Goal: Task Accomplishment & Management: Manage account settings

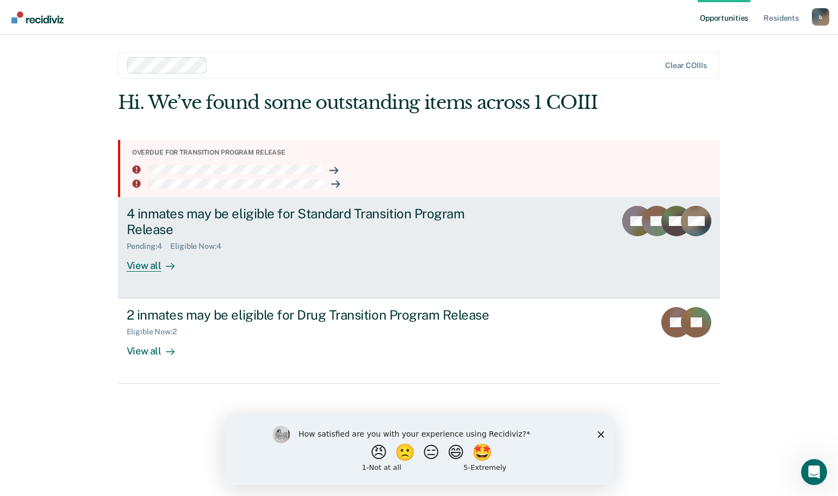
click at [147, 268] on div "View all" at bounding box center [157, 260] width 61 height 21
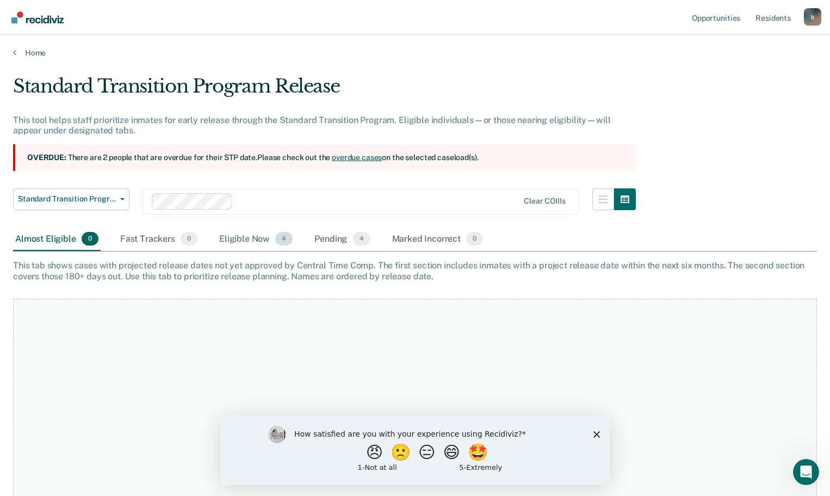
click at [252, 236] on div "Eligible Now 4" at bounding box center [256, 239] width 78 height 24
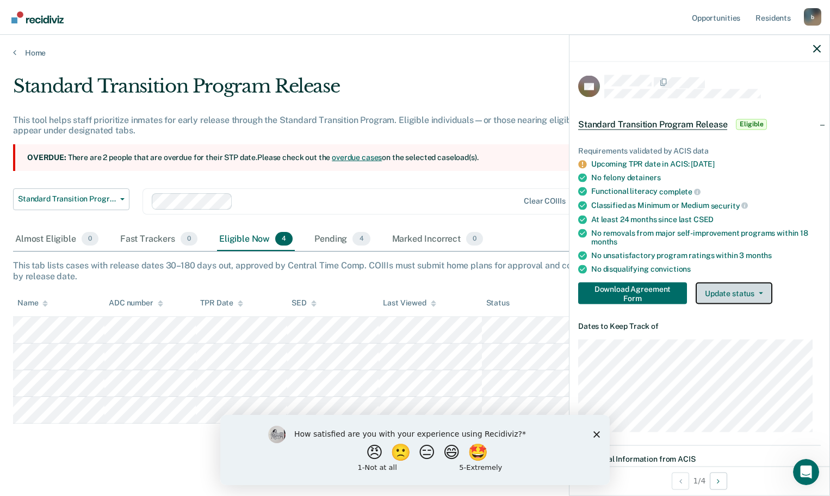
click at [760, 294] on button "Update status" at bounding box center [734, 293] width 77 height 22
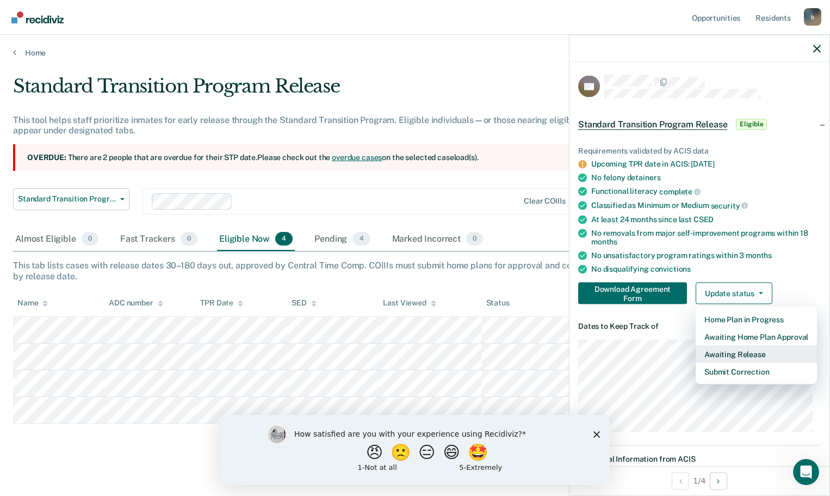
click at [747, 356] on button "Awaiting Release" at bounding box center [756, 353] width 121 height 17
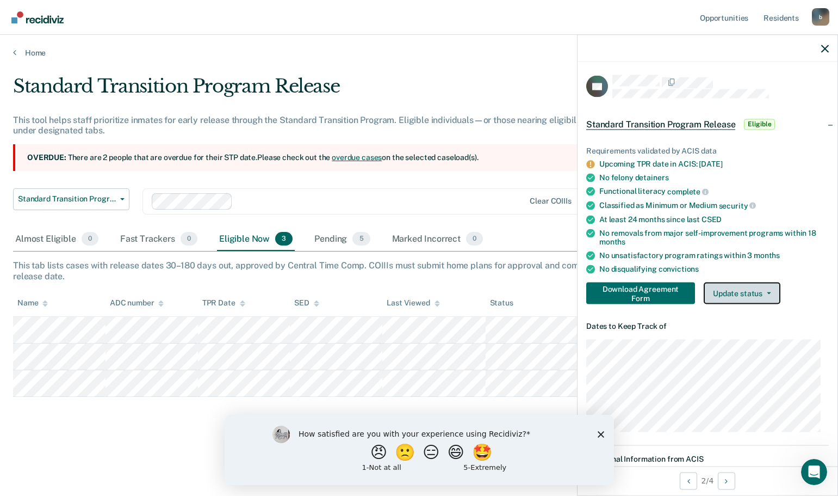
click at [746, 295] on button "Update status" at bounding box center [742, 293] width 77 height 22
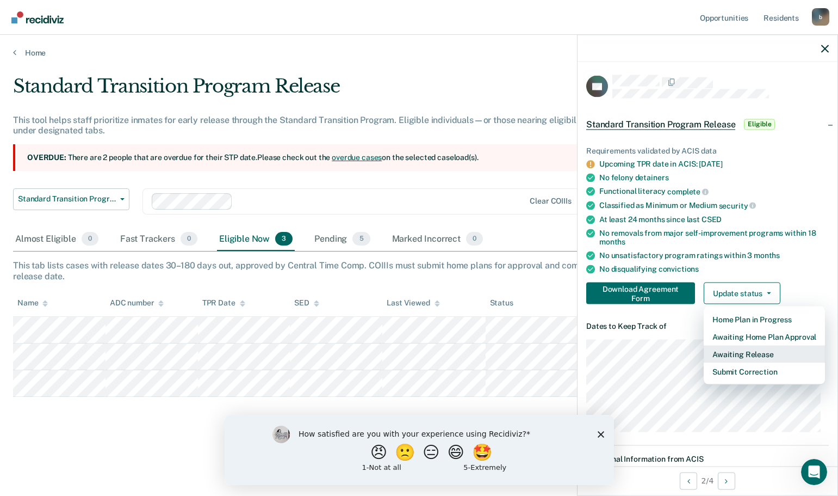
click at [742, 351] on button "Awaiting Release" at bounding box center [764, 353] width 121 height 17
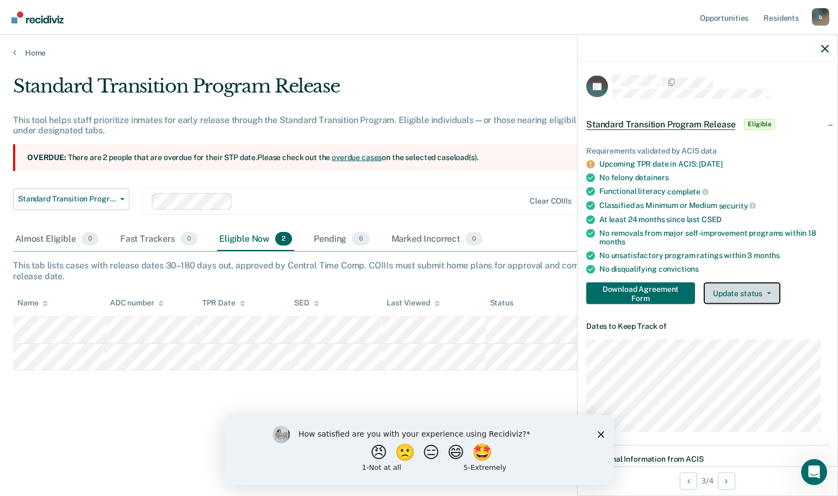
click at [772, 297] on button "Update status" at bounding box center [742, 293] width 77 height 22
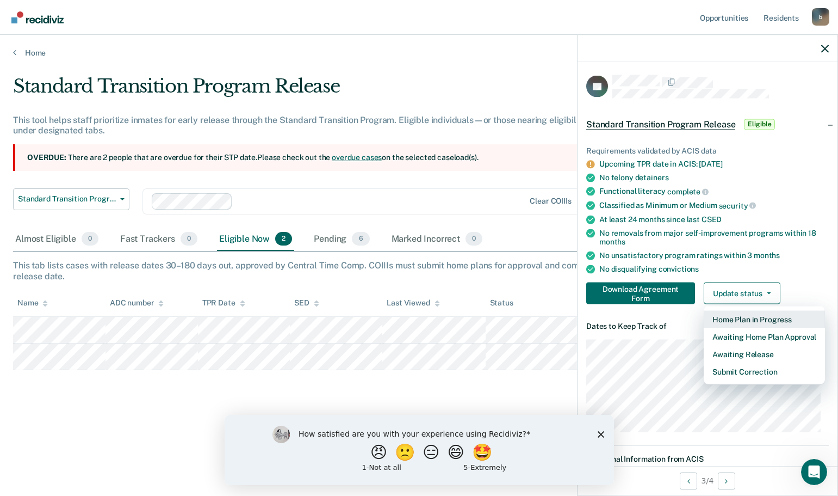
click at [745, 319] on button "Home Plan in Progress" at bounding box center [764, 319] width 121 height 17
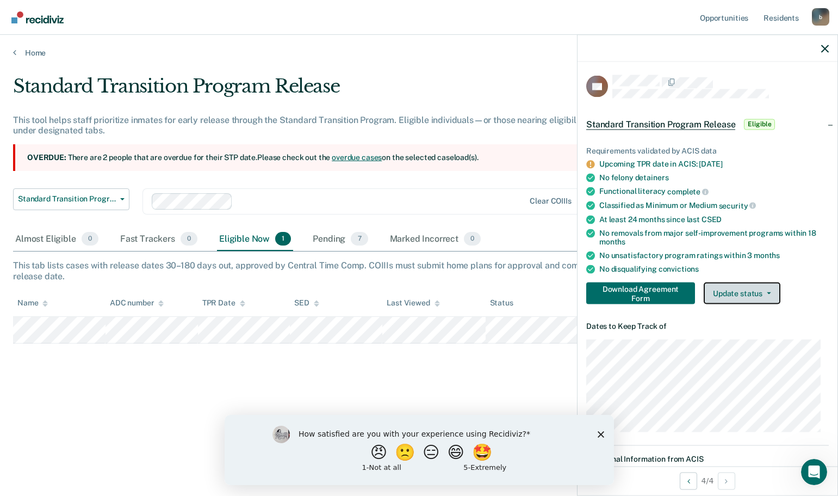
click at [751, 287] on button "Update status" at bounding box center [742, 293] width 77 height 22
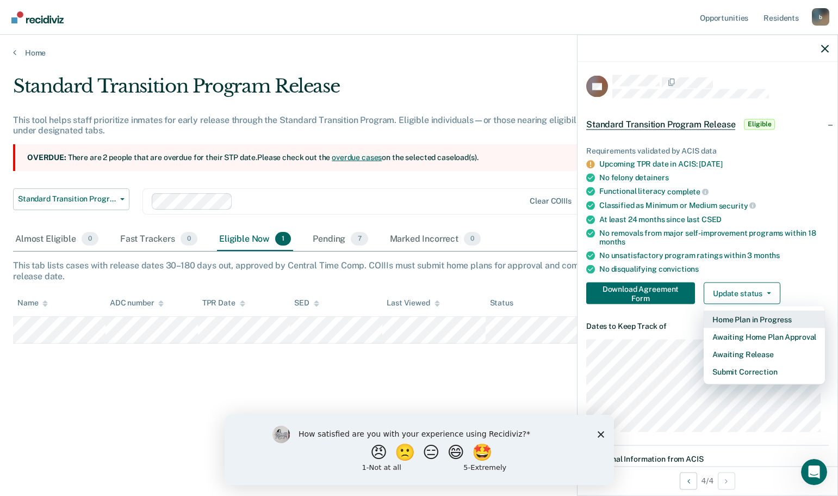
click at [751, 317] on button "Home Plan in Progress" at bounding box center [764, 319] width 121 height 17
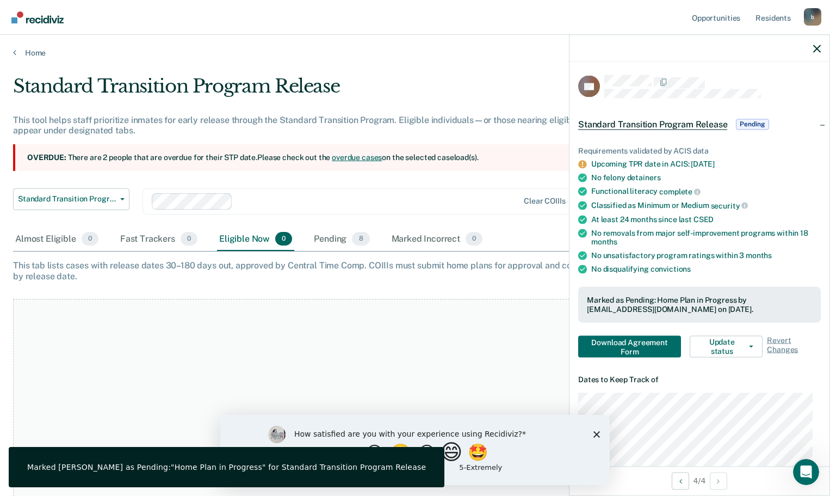
click at [455, 449] on button "😄" at bounding box center [453, 452] width 26 height 22
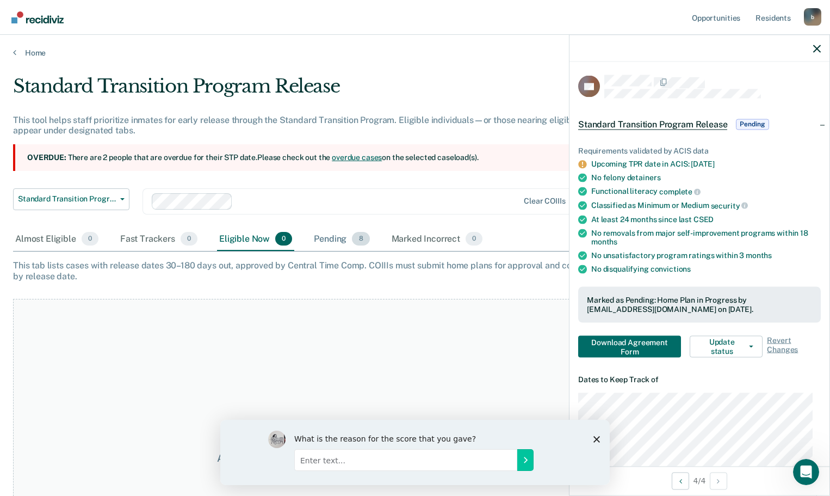
click at [360, 242] on span "8" at bounding box center [360, 239] width 17 height 14
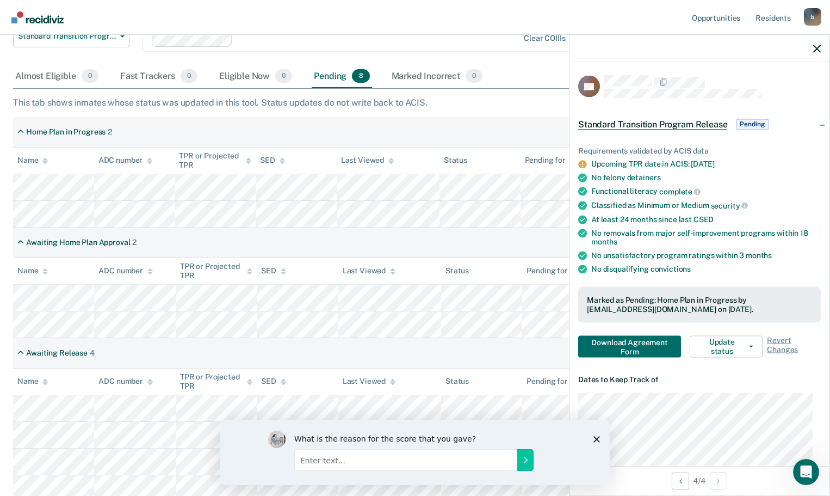
scroll to position [218, 0]
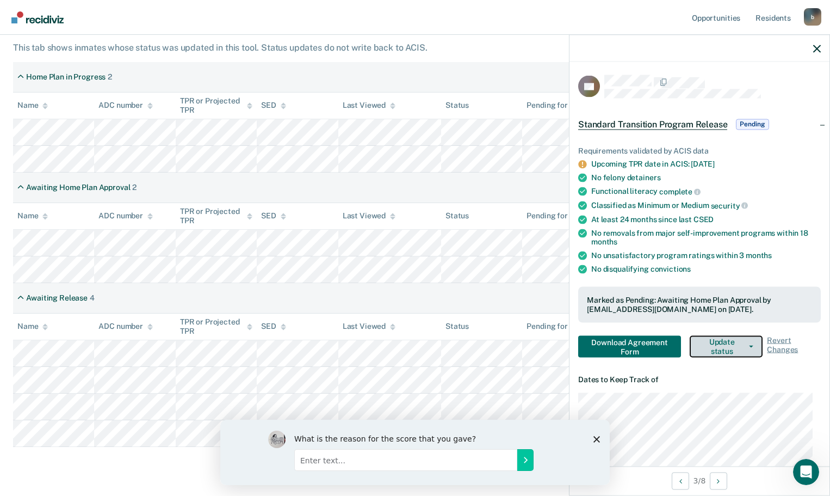
click at [720, 344] on button "Update status" at bounding box center [726, 346] width 73 height 22
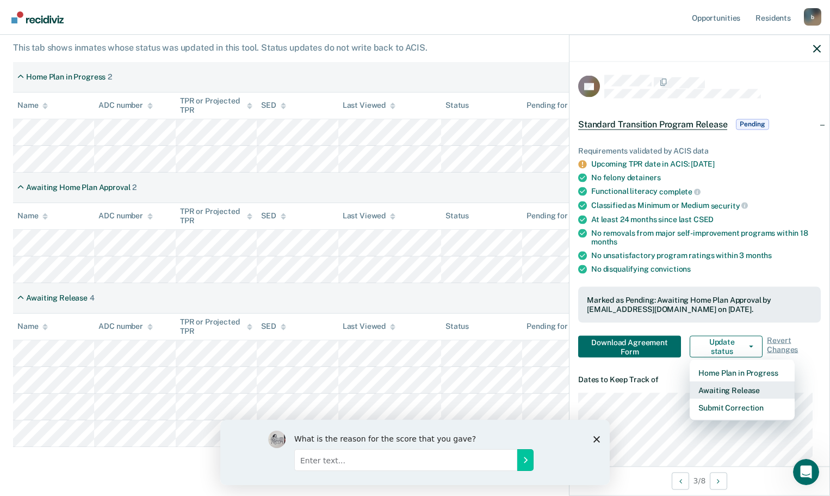
click at [737, 387] on button "Awaiting Release" at bounding box center [742, 389] width 105 height 17
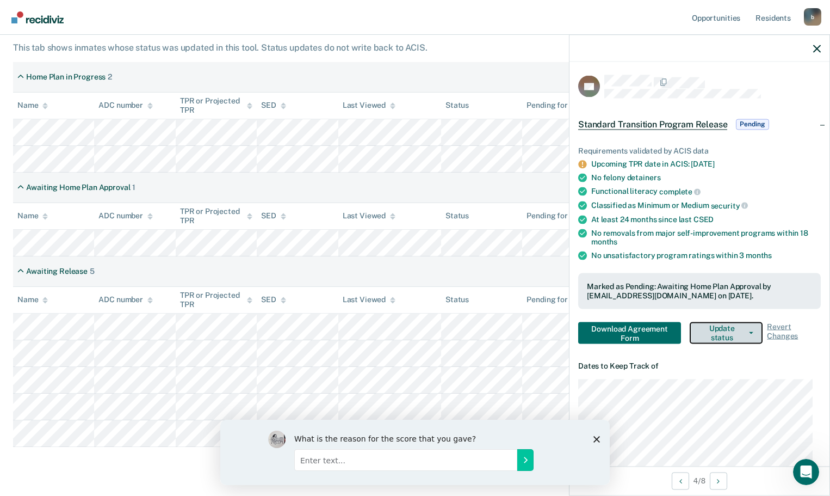
click at [743, 329] on button "Update status" at bounding box center [726, 333] width 73 height 22
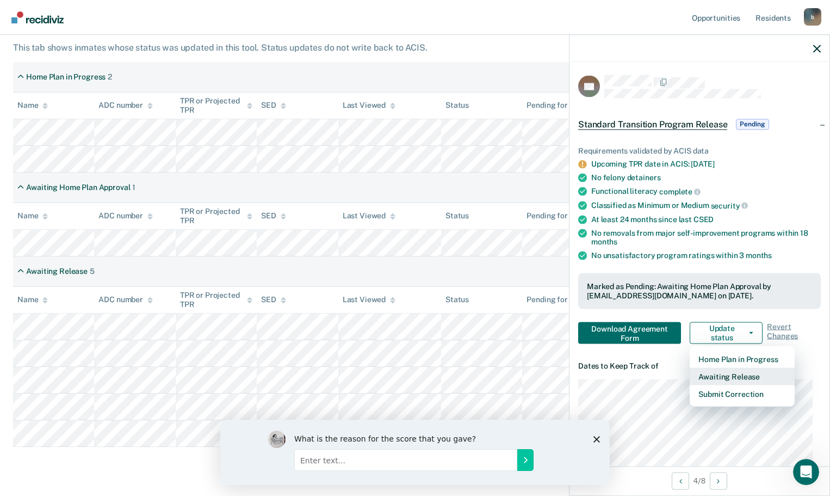
click at [731, 375] on button "Awaiting Release" at bounding box center [742, 375] width 105 height 17
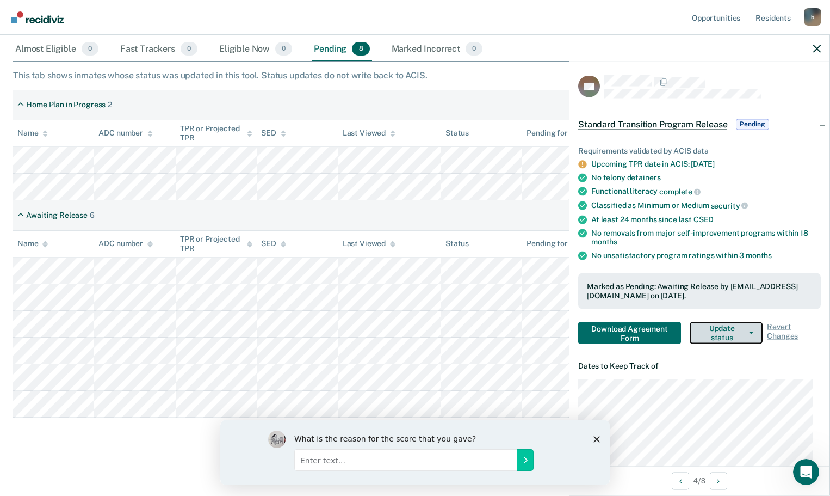
click at [722, 335] on button "Update status" at bounding box center [726, 333] width 73 height 22
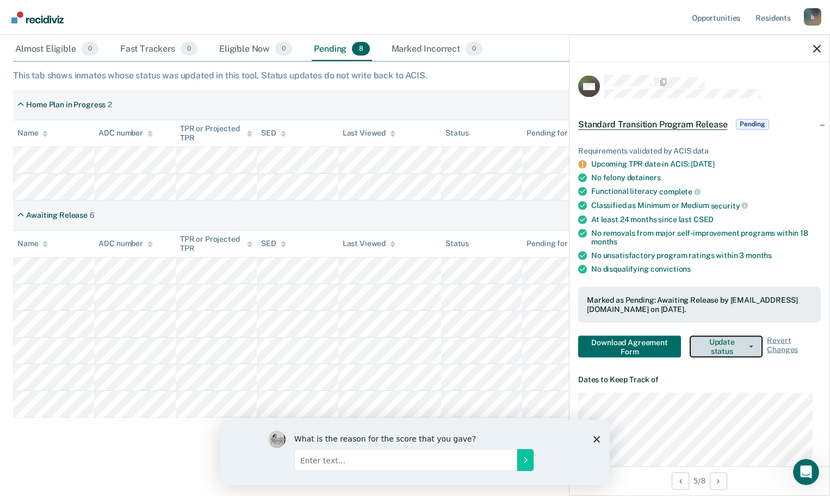
click at [731, 337] on button "Update status" at bounding box center [726, 346] width 73 height 22
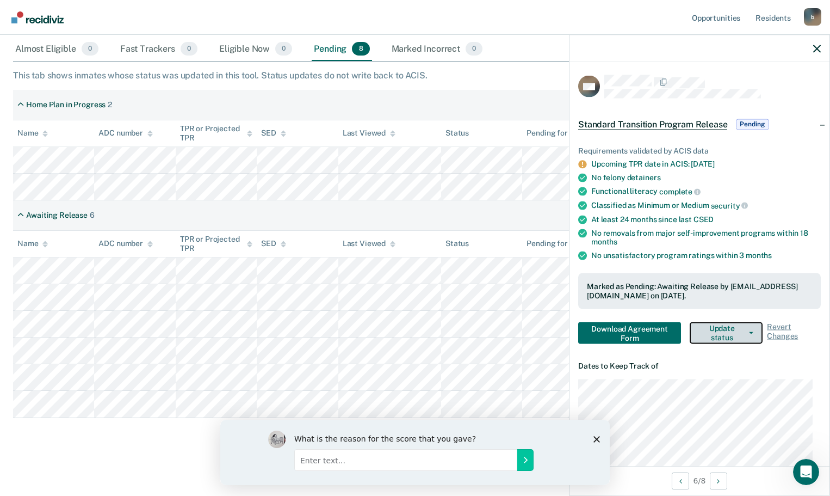
click at [739, 331] on button "Update status" at bounding box center [726, 333] width 73 height 22
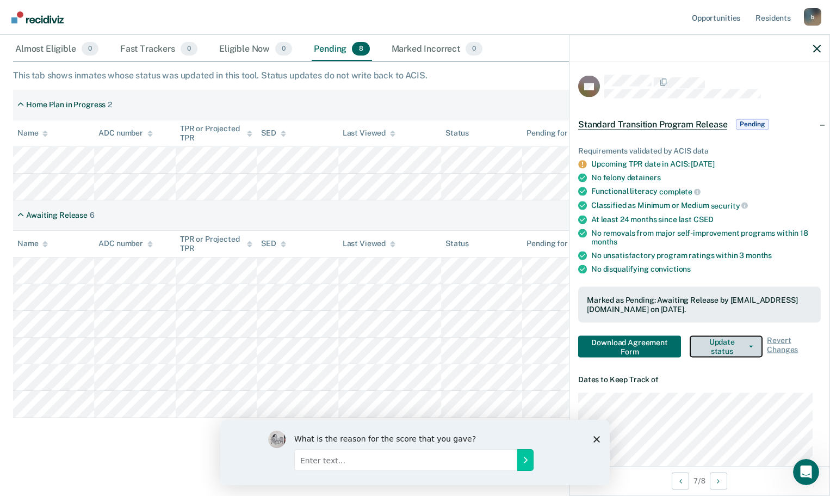
click at [707, 352] on button "Update status" at bounding box center [726, 346] width 73 height 22
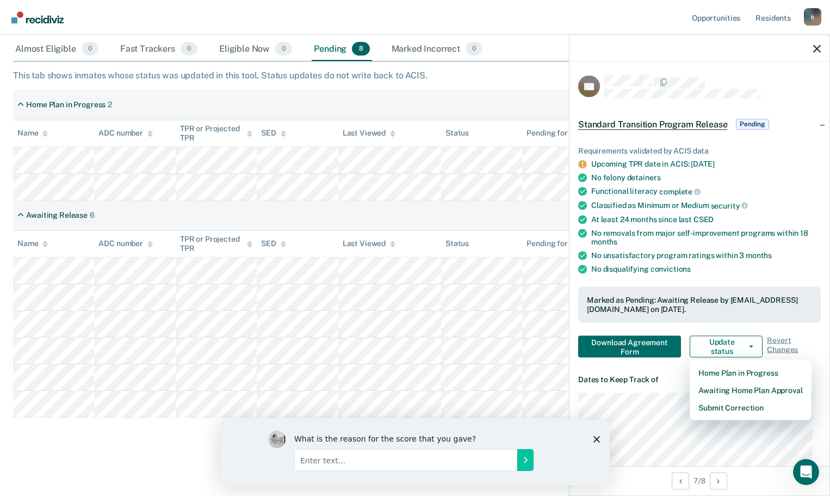
click at [598, 439] on icon "Close survey" at bounding box center [597, 438] width 7 height 7
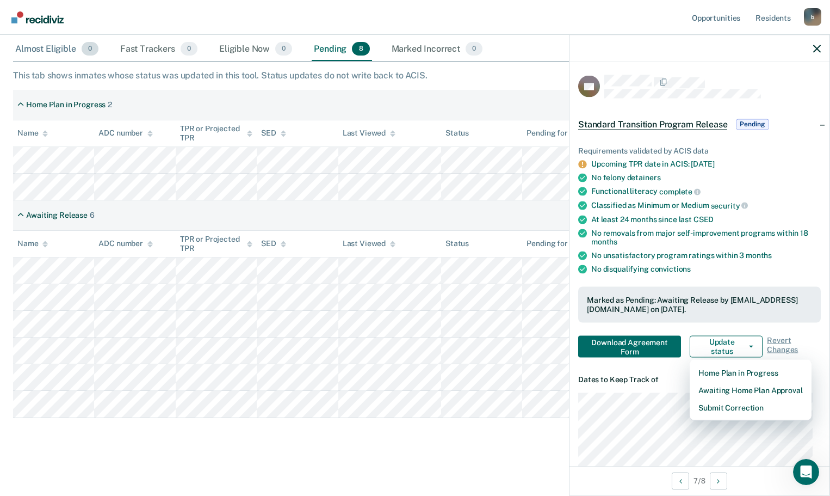
scroll to position [0, 0]
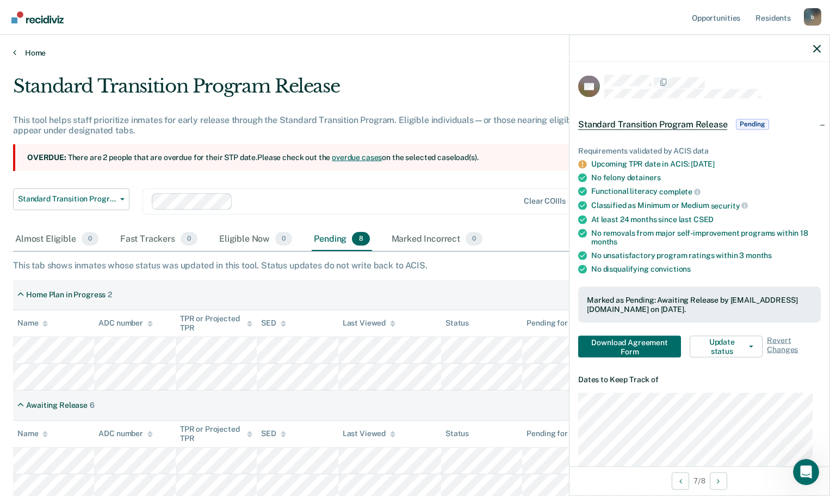
click at [30, 55] on link "Home" at bounding box center [415, 53] width 804 height 10
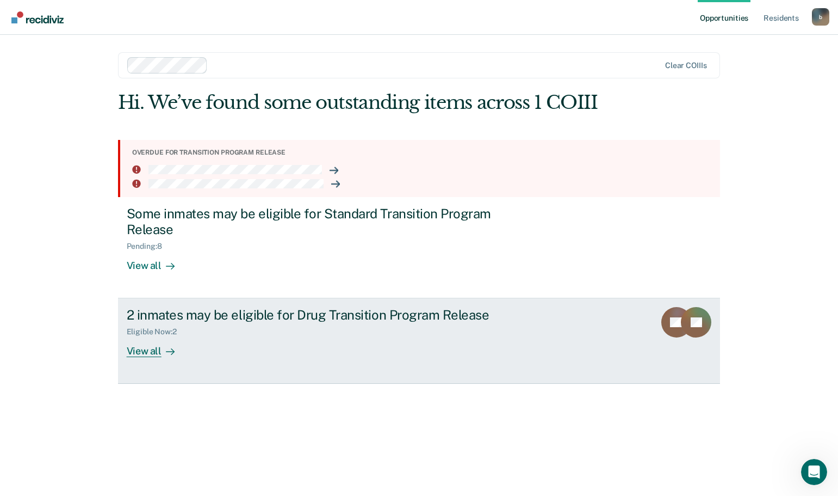
click at [281, 318] on div "2 inmates may be eligible for Drug Transition Program Release" at bounding box center [318, 315] width 382 height 16
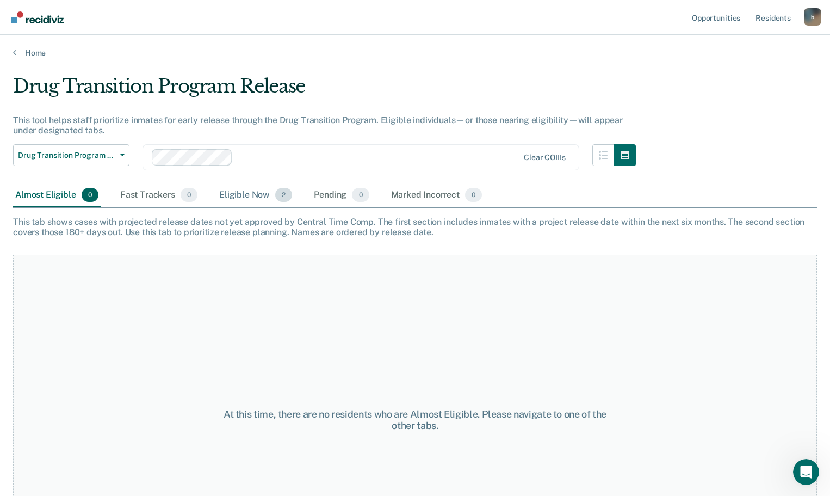
click at [241, 193] on div "Eligible Now 2" at bounding box center [255, 195] width 77 height 24
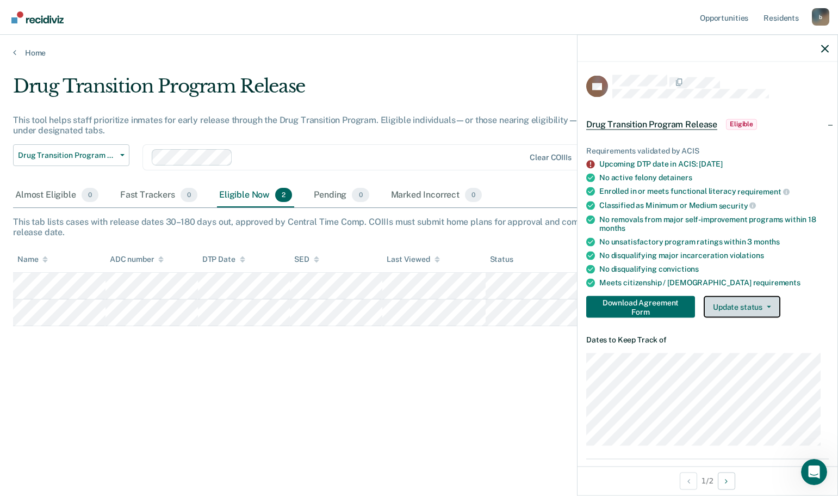
click at [758, 304] on button "Update status" at bounding box center [742, 307] width 77 height 22
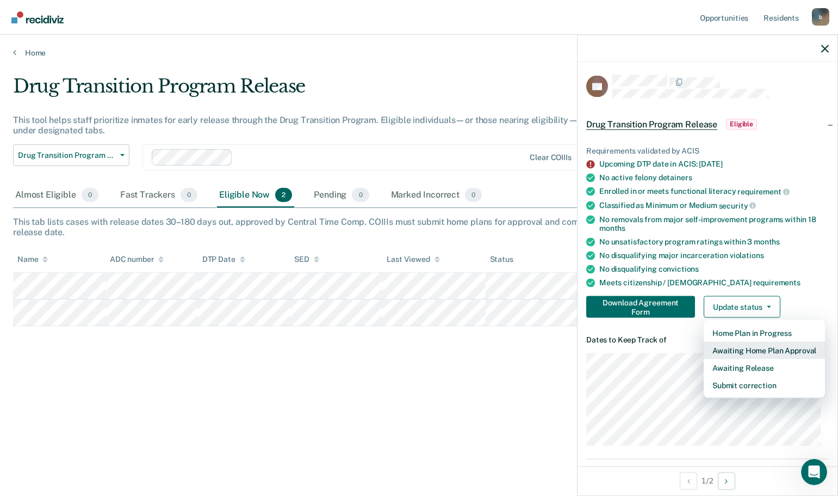
click at [757, 352] on button "Awaiting Home Plan Approval" at bounding box center [764, 350] width 121 height 17
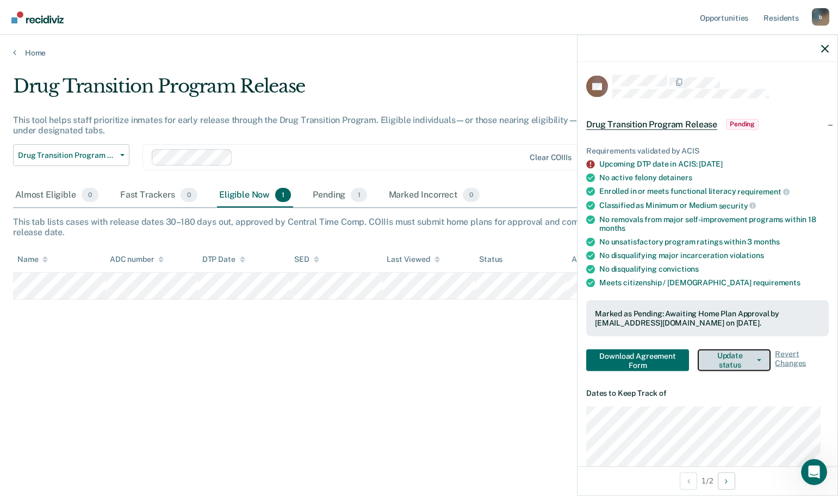
click at [732, 361] on button "Update status" at bounding box center [734, 360] width 73 height 22
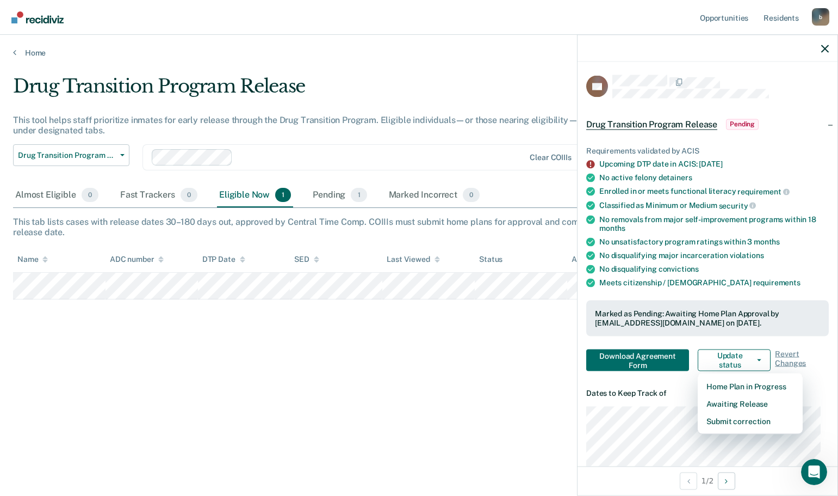
click at [441, 375] on div "Drug Transition Program Release This tool helps staff prioritize inmates for ea…" at bounding box center [419, 244] width 812 height 339
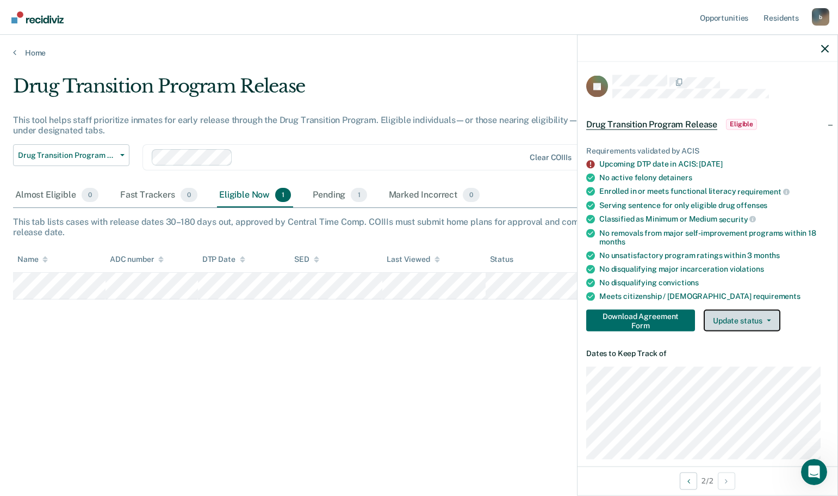
click at [754, 323] on button "Update status" at bounding box center [742, 321] width 77 height 22
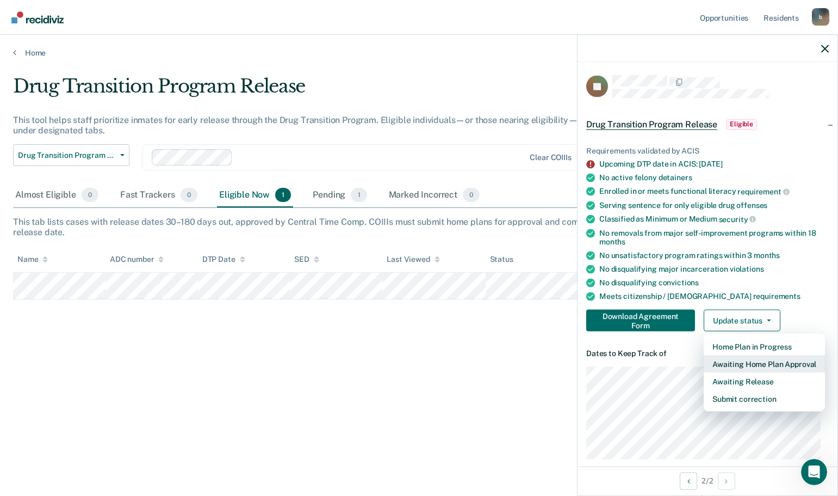
click at [775, 363] on button "Awaiting Home Plan Approval" at bounding box center [764, 363] width 121 height 17
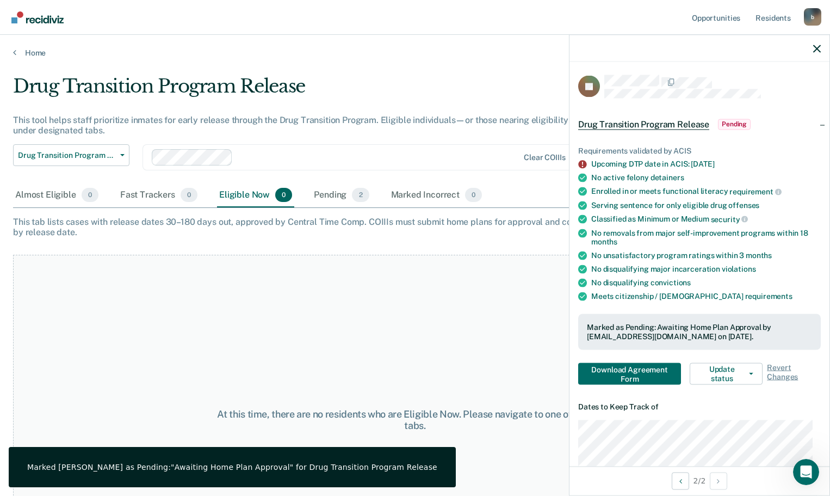
click at [373, 295] on div "At this time, there are no residents who are Eligible Now. Please navigate to o…" at bounding box center [415, 420] width 804 height 330
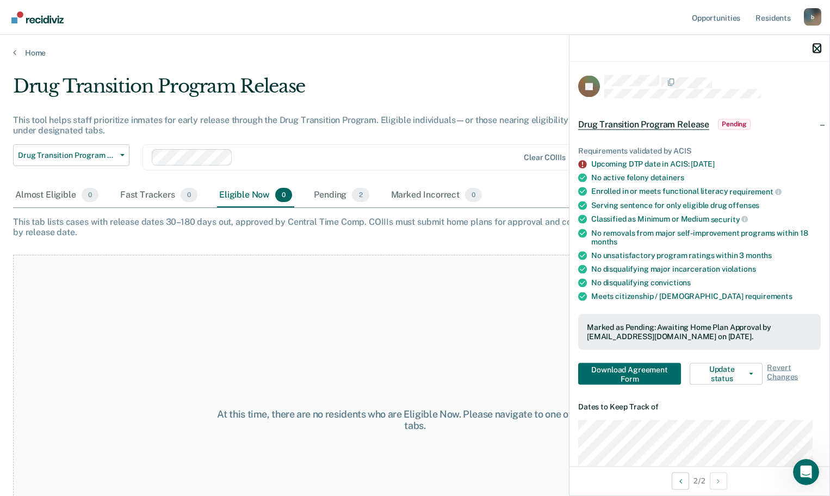
click at [817, 47] on icon "button" at bounding box center [817, 49] width 8 height 8
